Goal: Complete application form

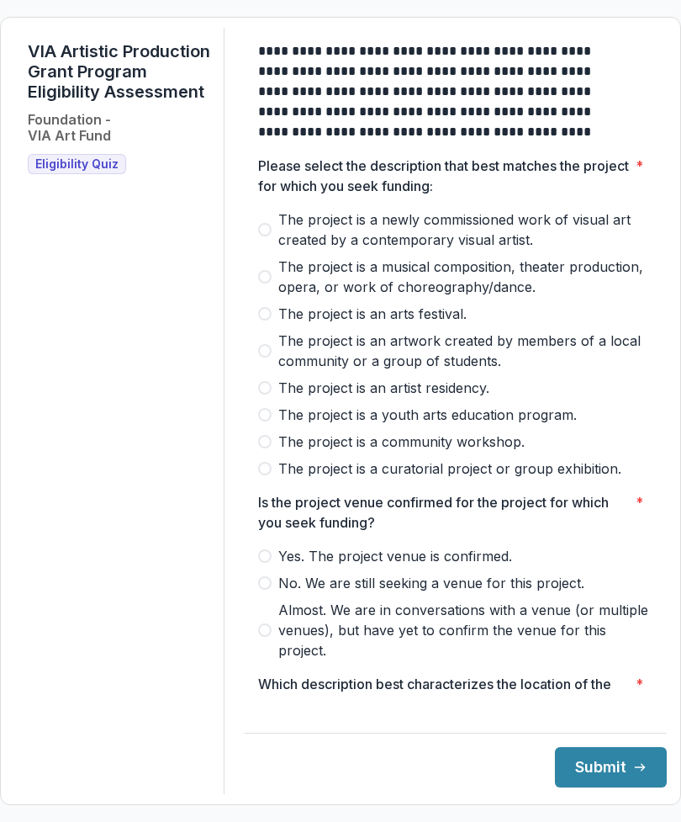
click at [272, 475] on span at bounding box center [264, 468] width 13 height 13
click at [285, 452] on label "The project is a community workshop." at bounding box center [455, 441] width 395 height 20
click at [272, 475] on span at bounding box center [264, 468] width 13 height 13
click at [405, 479] on span "The project is a curatorial project or group exhibition." at bounding box center [449, 468] width 343 height 20
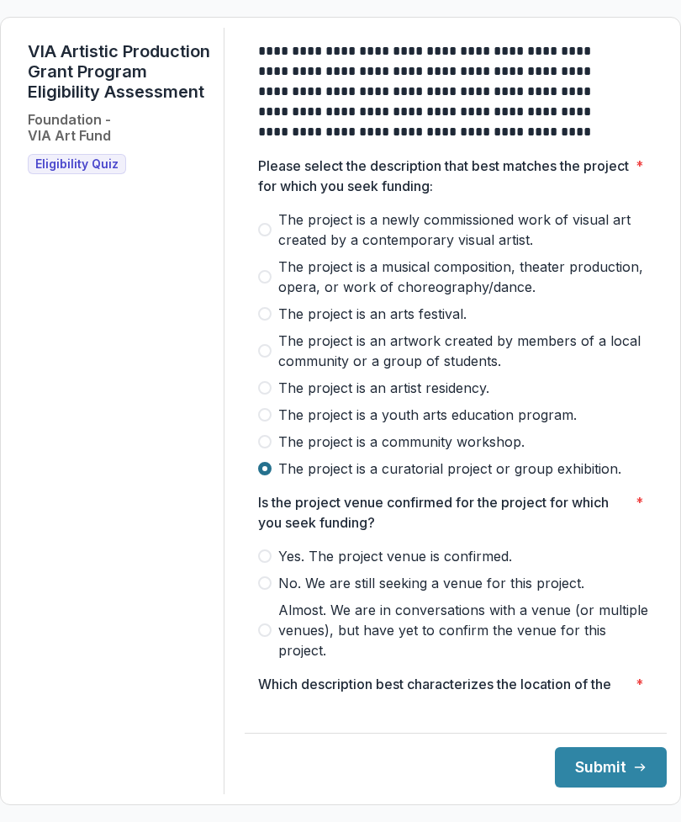
click at [272, 475] on span at bounding box center [264, 468] width 13 height 13
click at [286, 479] on label "The project is a curatorial project or group exhibition." at bounding box center [455, 468] width 395 height 20
click at [247, 498] on div "**********" at bounding box center [456, 411] width 422 height 766
click at [405, 479] on span "The project is a curatorial project or group exhibition." at bounding box center [449, 468] width 343 height 20
click at [419, 479] on span "The project is a curatorial project or group exhibition." at bounding box center [449, 468] width 343 height 20
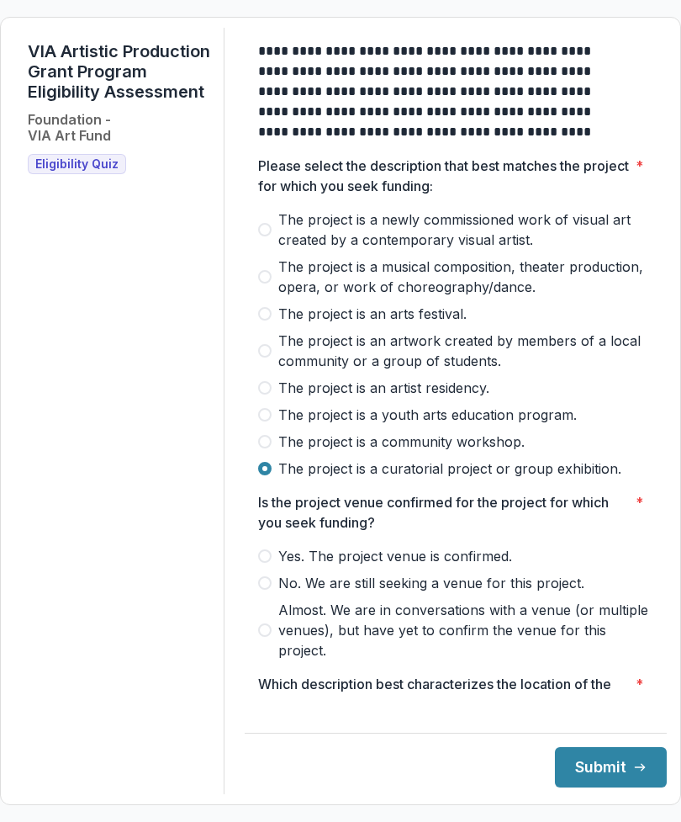
click at [528, 250] on span "The project is a newly commissioned work of visual art created by a contemporar…" at bounding box center [465, 229] width 375 height 40
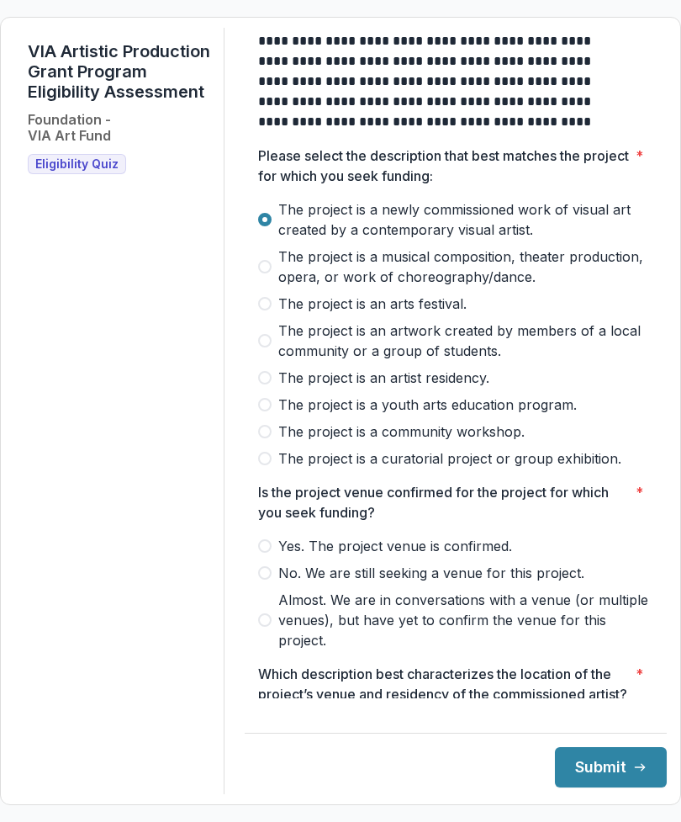
scroll to position [12, 0]
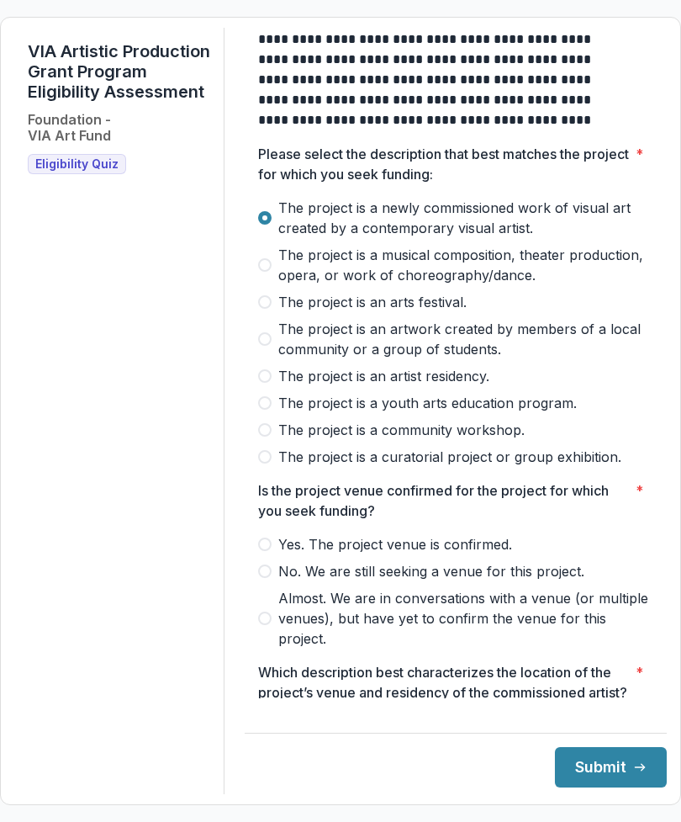
click at [287, 229] on label "The project is a newly commissioned work of visual art created by a contemporar…" at bounding box center [455, 218] width 395 height 40
click at [236, 563] on div "**********" at bounding box center [340, 411] width 653 height 766
click at [348, 467] on span "The project is a curatorial project or group exhibition." at bounding box center [449, 457] width 343 height 20
click at [304, 467] on span "The project is a curatorial project or group exhibition." at bounding box center [449, 457] width 343 height 20
click at [226, 568] on div "**********" at bounding box center [340, 411] width 653 height 766
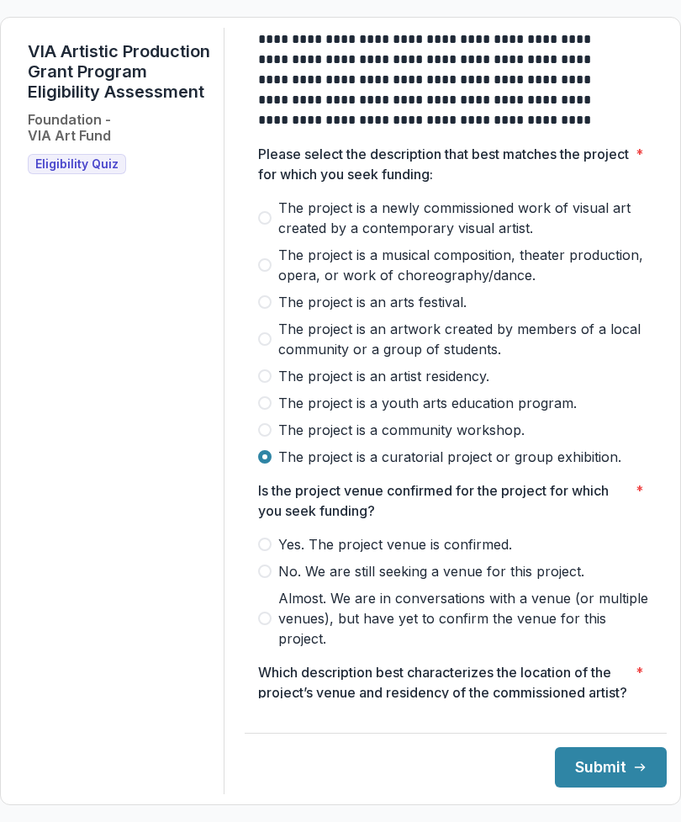
click at [302, 467] on span "The project is a curatorial project or group exhibition." at bounding box center [449, 457] width 343 height 20
click at [532, 467] on span "The project is a curatorial project or group exhibition." at bounding box center [449, 457] width 343 height 20
click at [522, 467] on span "The project is a curatorial project or group exhibition." at bounding box center [449, 457] width 343 height 20
click at [527, 467] on span "The project is a curatorial project or group exhibition." at bounding box center [449, 457] width 343 height 20
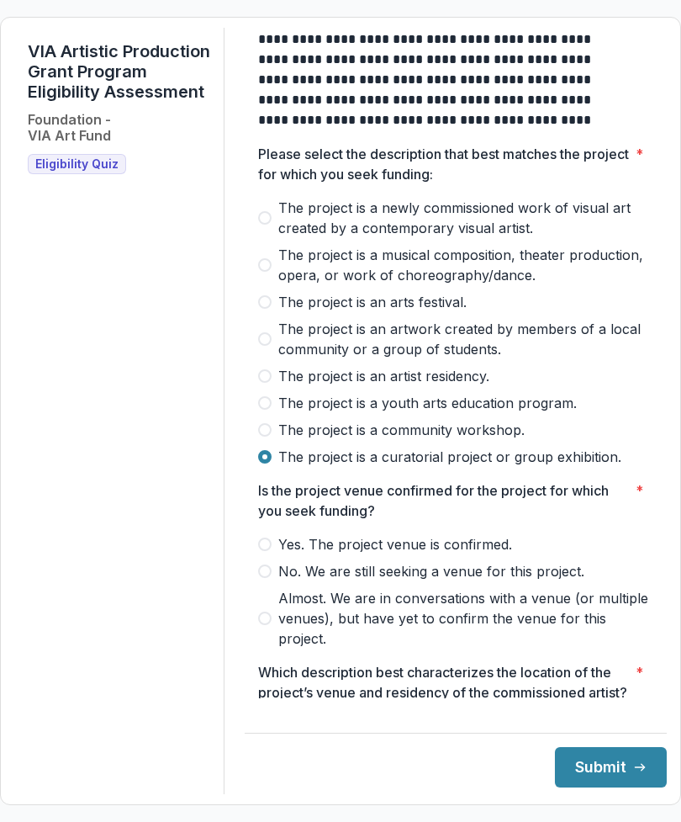
click at [272, 551] on span at bounding box center [264, 543] width 13 height 13
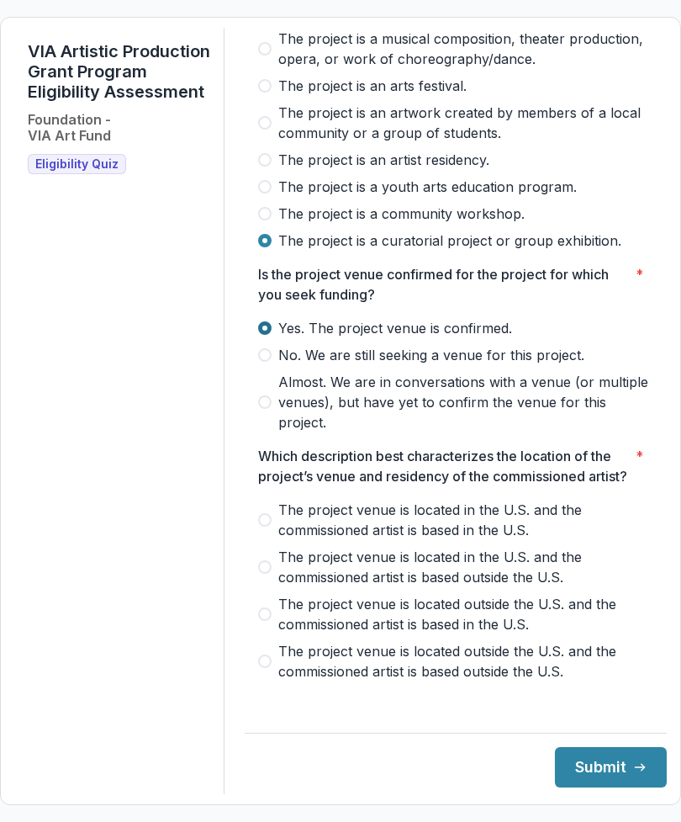
scroll to position [234, 0]
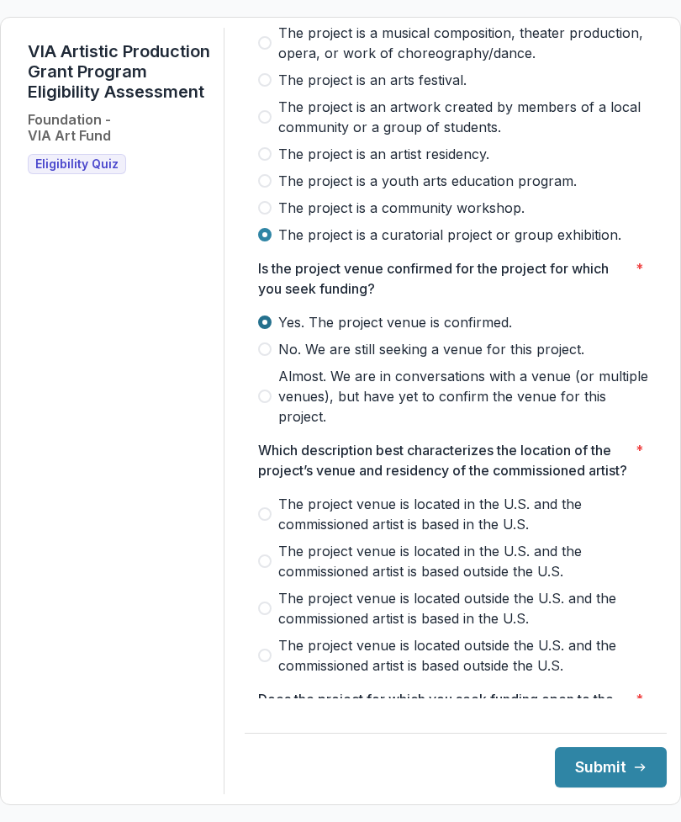
click at [294, 534] on span "The project venue is located in the U.S. and the commissioned artist is based i…" at bounding box center [465, 514] width 375 height 40
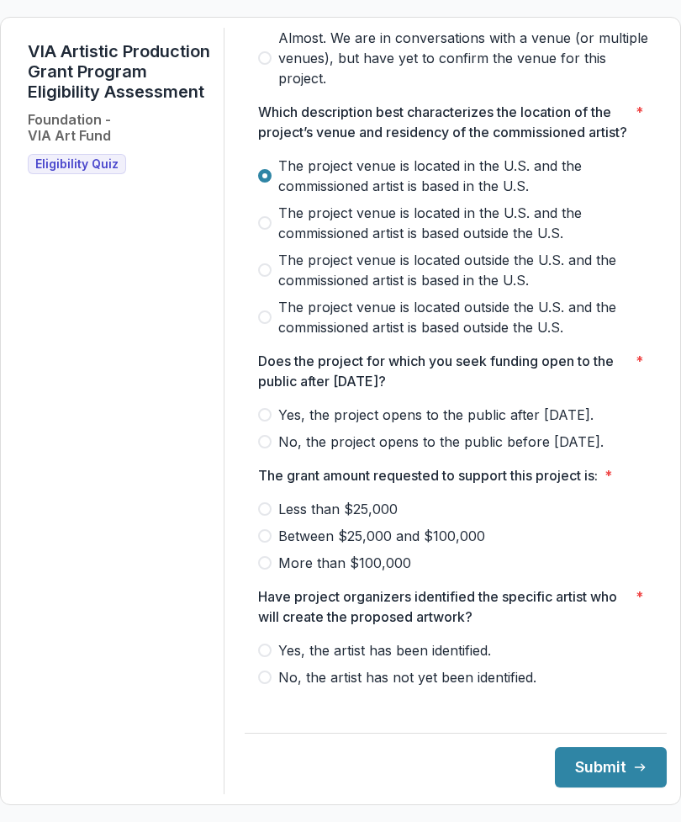
scroll to position [573, 0]
click at [272, 639] on div at bounding box center [455, 635] width 395 height 7
click at [272, 656] on span at bounding box center [264, 649] width 13 height 13
click at [275, 518] on label "Less than $25,000" at bounding box center [455, 508] width 395 height 20
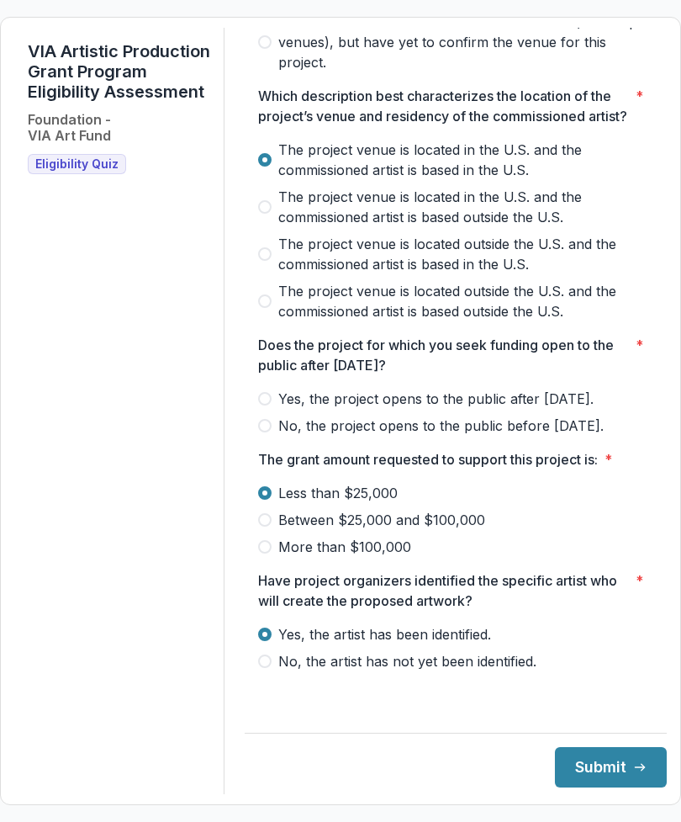
scroll to position [595, 0]
click at [573, 787] on button "Submit" at bounding box center [611, 767] width 112 height 40
click at [293, 409] on span "Yes, the project opens to the public after [DATE]." at bounding box center [435, 399] width 315 height 20
click at [610, 787] on button "Submit" at bounding box center [611, 767] width 112 height 40
